Goal: Transaction & Acquisition: Obtain resource

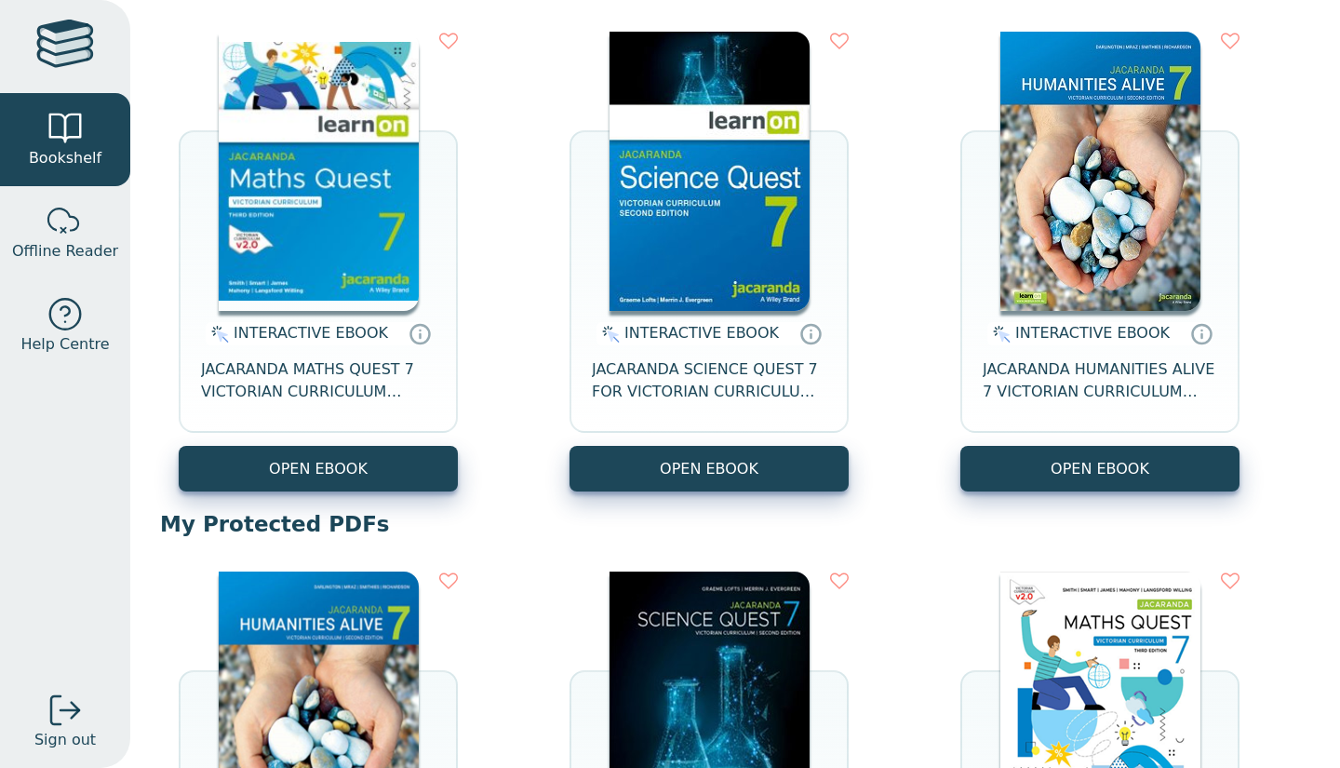
scroll to position [222, 0]
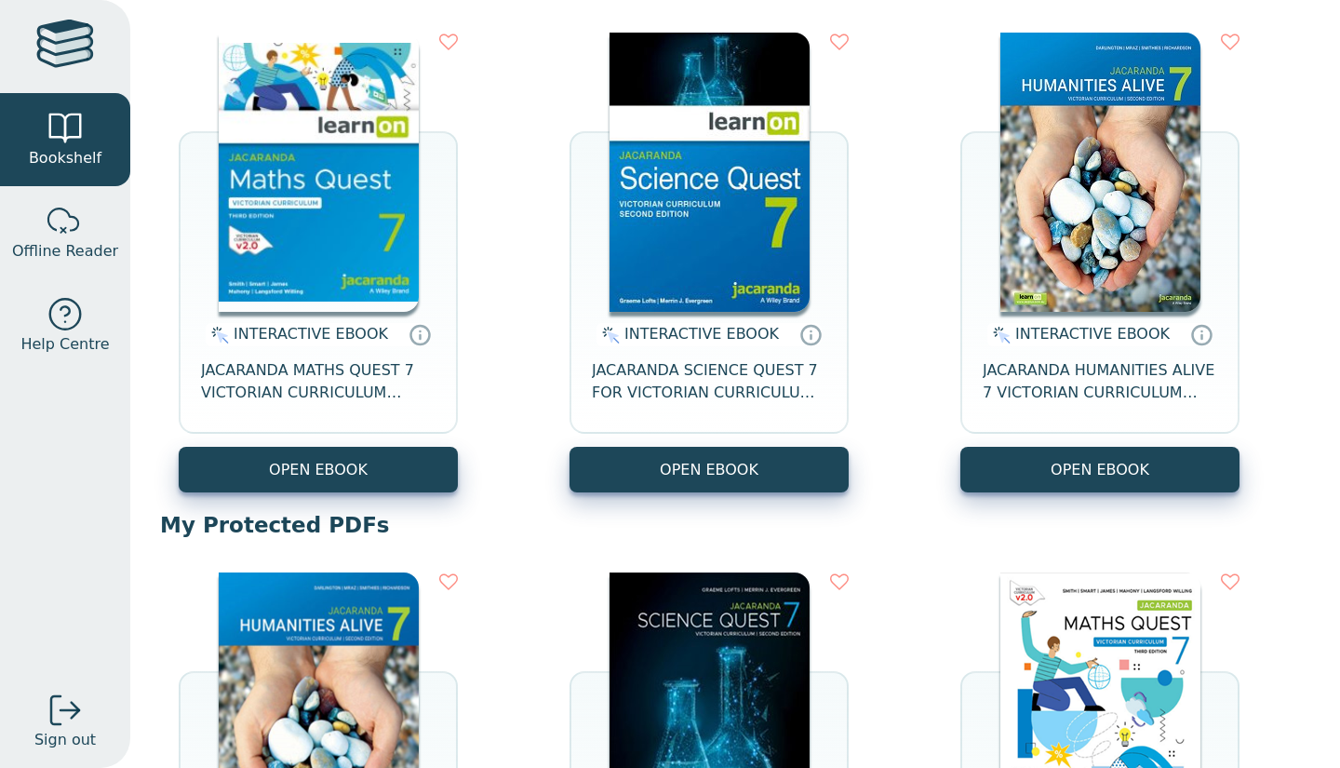
drag, startPoint x: 328, startPoint y: 624, endPoint x: 300, endPoint y: 649, distance: 38.2
click at [300, 649] on img at bounding box center [319, 711] width 200 height 279
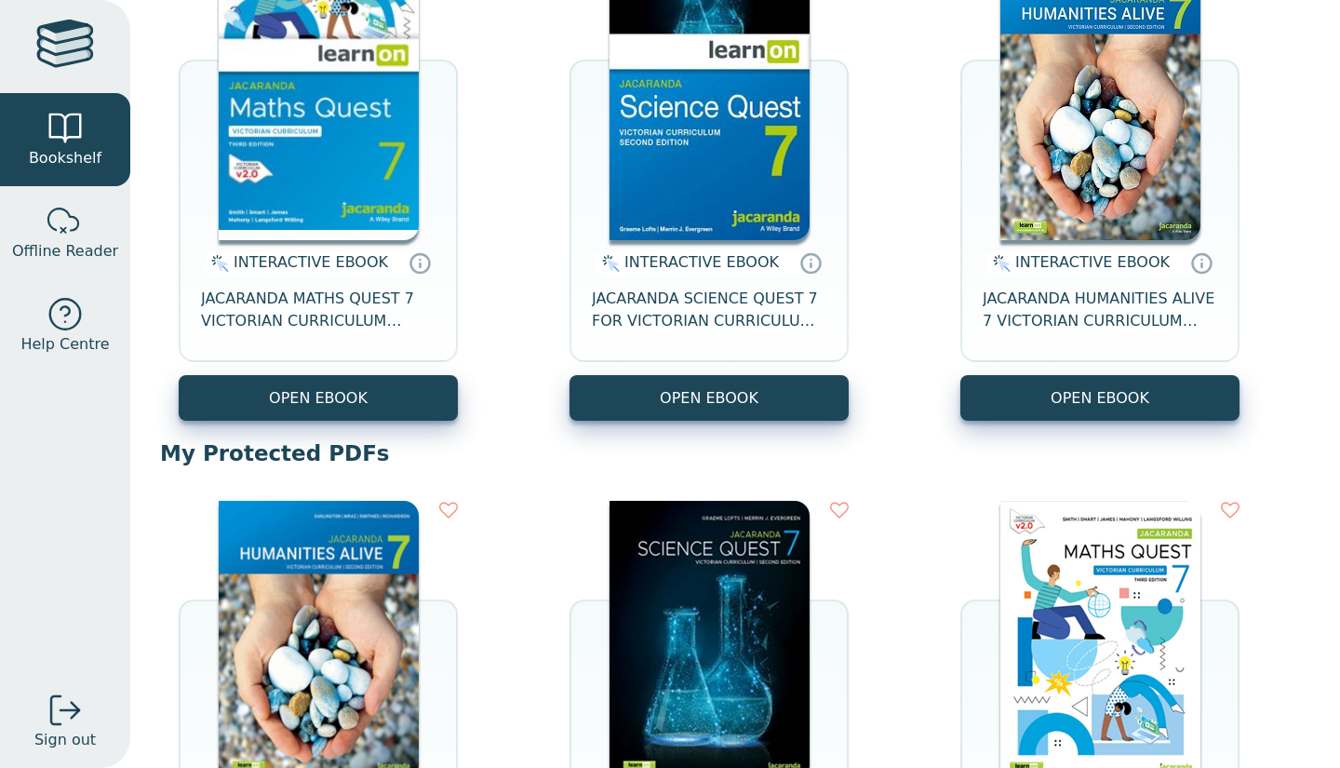
scroll to position [295, 0]
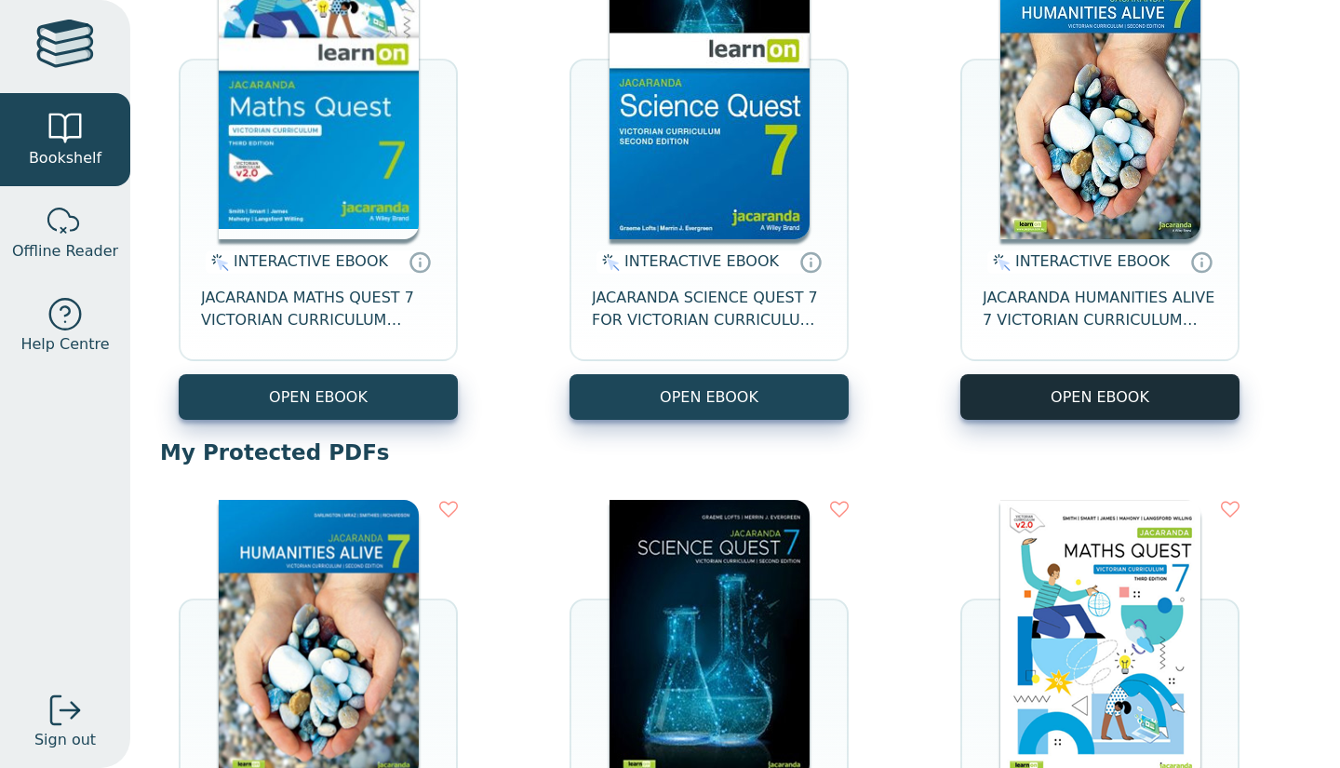
click at [1039, 417] on button "OPEN EBOOK" at bounding box center [1099, 397] width 279 height 46
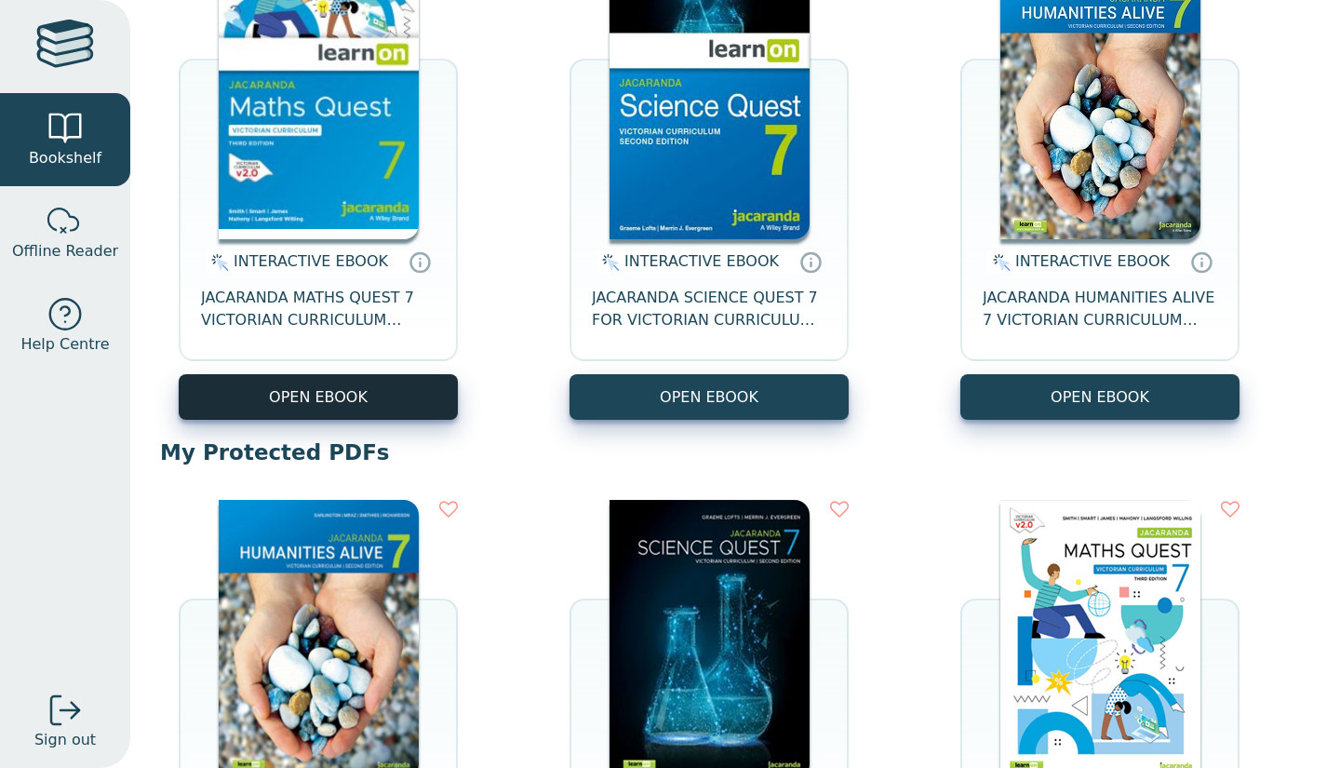
click at [333, 392] on button "OPEN EBOOK" at bounding box center [318, 397] width 279 height 46
